Goal: Check status: Check status

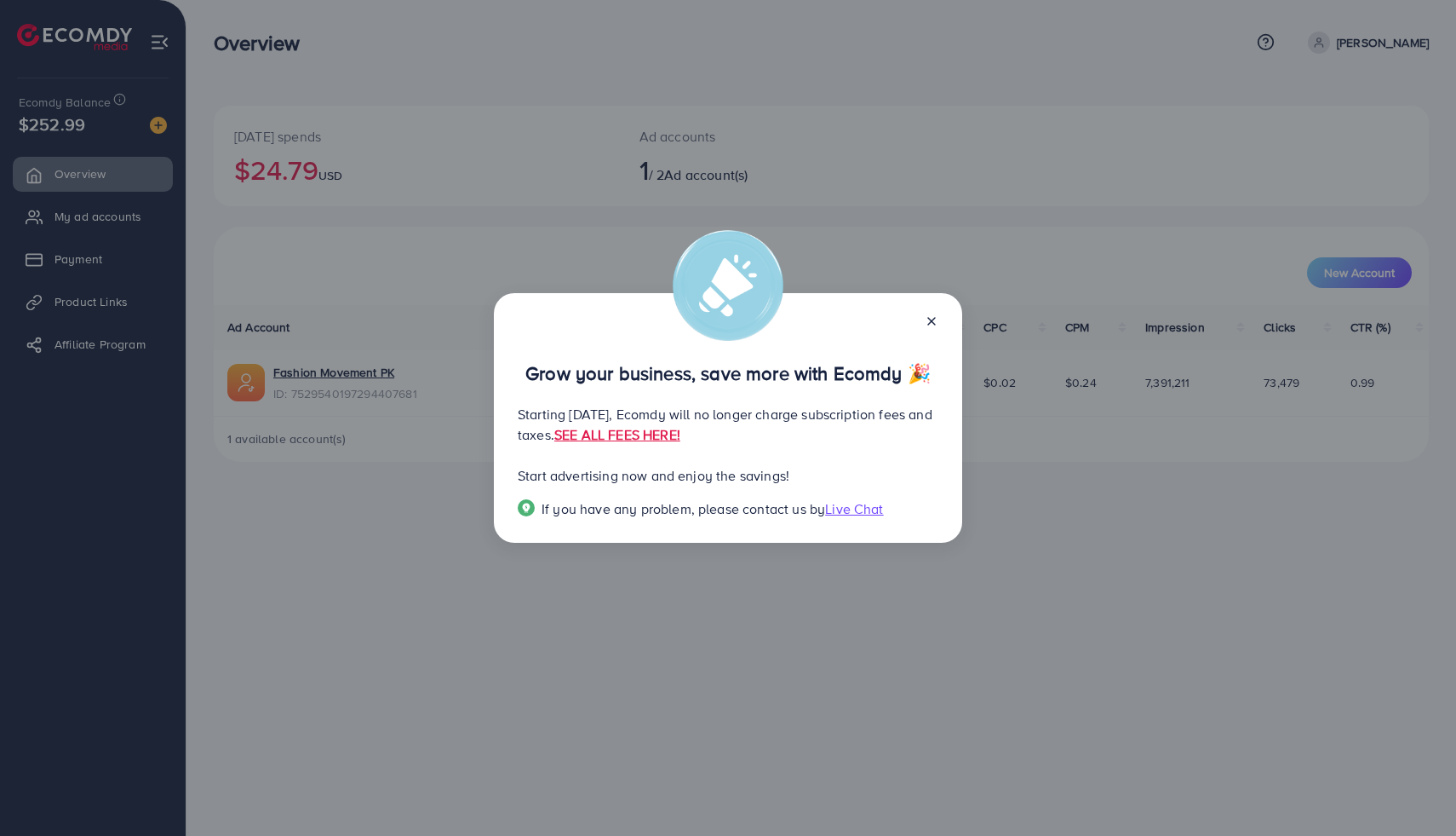
click at [932, 314] on icon at bounding box center [932, 321] width 13 height 13
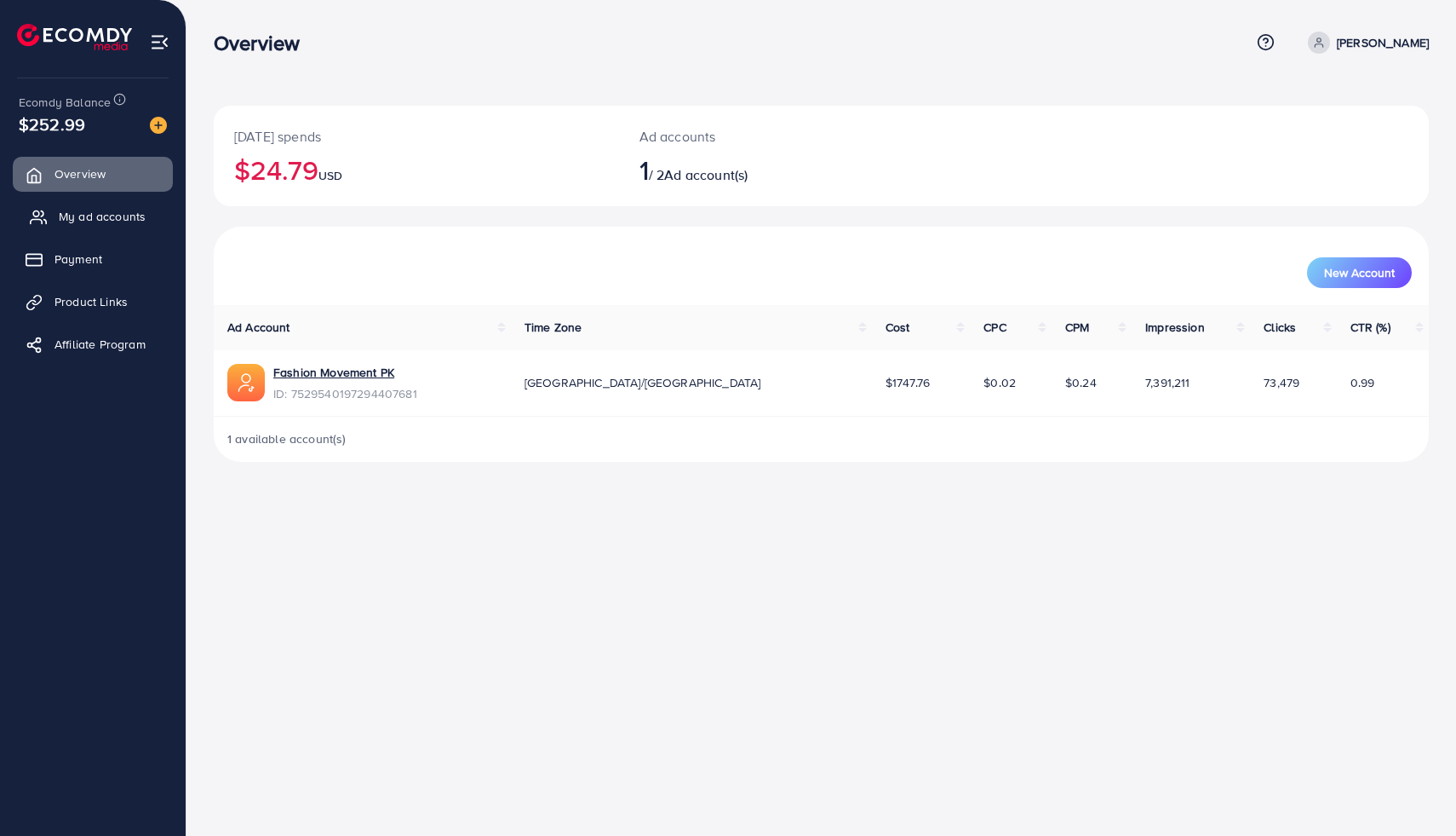
click at [110, 225] on span "My ad accounts" at bounding box center [102, 217] width 87 height 17
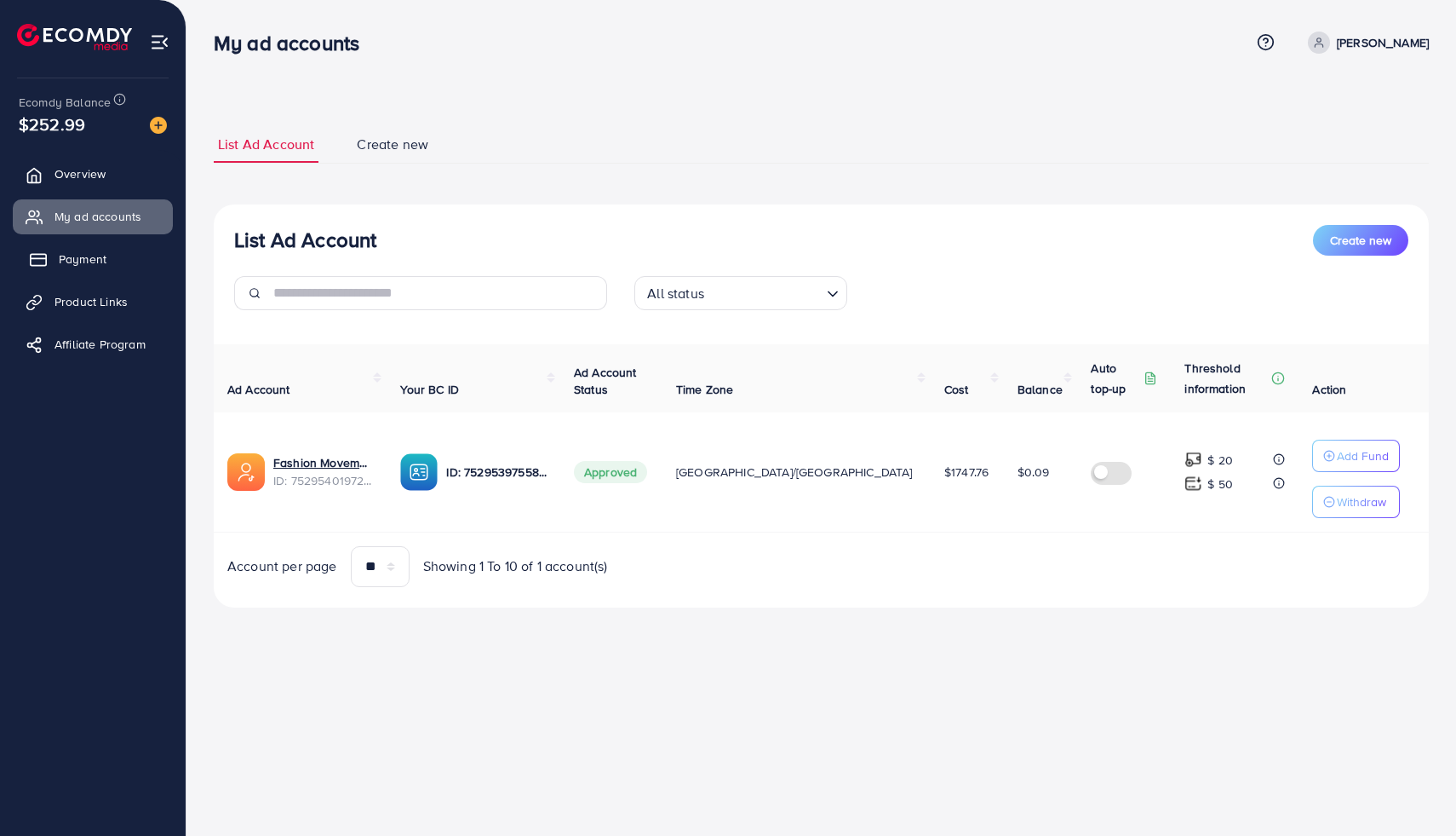
click at [104, 257] on span "Payment" at bounding box center [82, 258] width 47 height 17
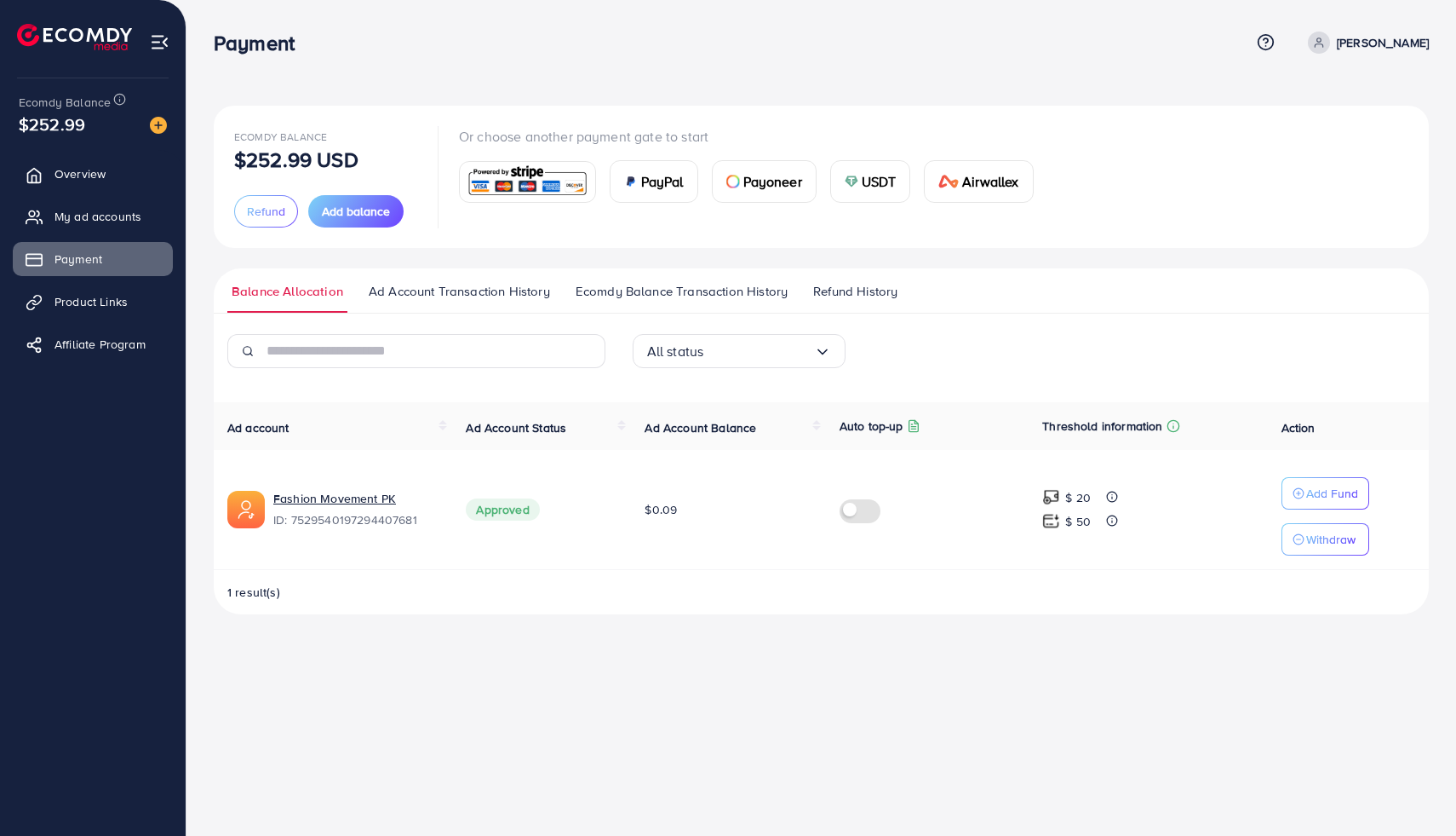
click at [507, 296] on span "Ad Account Transaction History" at bounding box center [460, 292] width 182 height 19
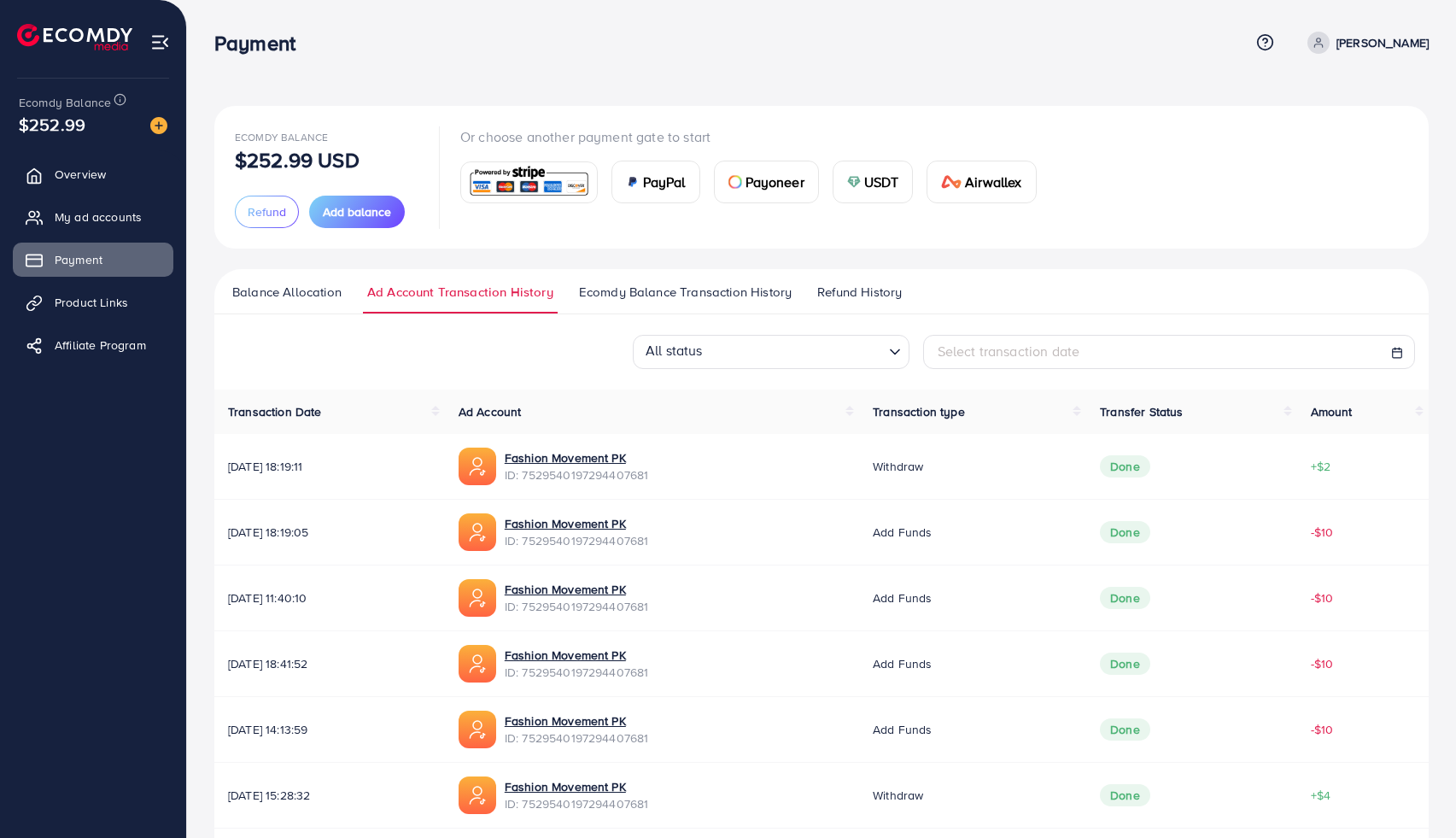
click at [737, 301] on span "Ecomdy Balance Transaction History" at bounding box center [685, 292] width 213 height 19
